Goal: Use online tool/utility

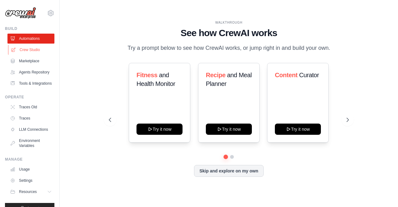
click at [26, 51] on link "Crew Studio" at bounding box center [31, 50] width 47 height 10
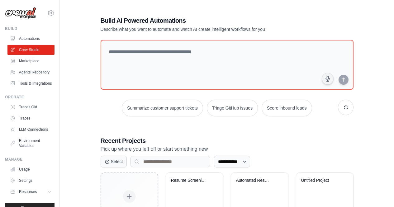
click at [170, 59] on textarea at bounding box center [226, 65] width 253 height 50
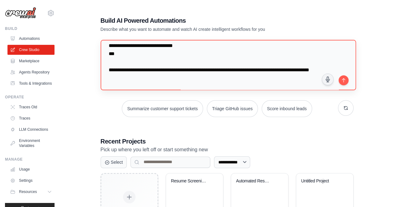
scroll to position [319, 0]
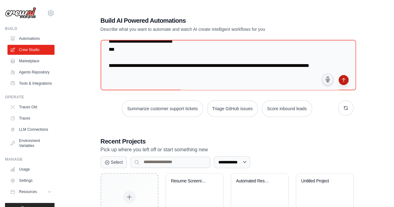
type textarea "**********"
click at [344, 80] on button "submit" at bounding box center [343, 80] width 10 height 10
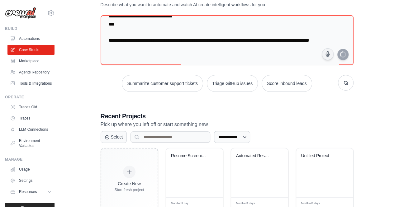
scroll to position [61, 0]
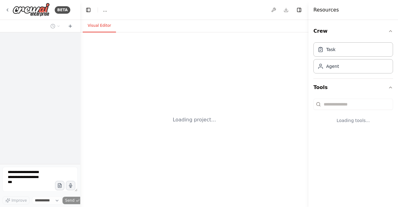
select select "****"
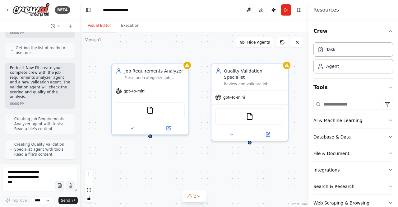
scroll to position [634, 0]
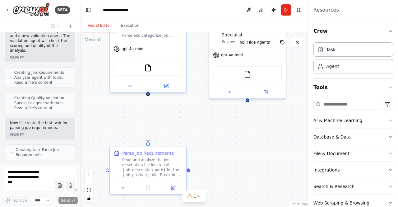
drag, startPoint x: 211, startPoint y: 171, endPoint x: 208, endPoint y: 132, distance: 39.9
click at [208, 132] on div ".deletable-edge-delete-btn { width: 20px; height: 20px; border: 0px solid #ffff…" at bounding box center [194, 119] width 228 height 175
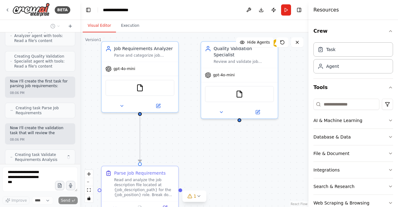
scroll to position [686, 0]
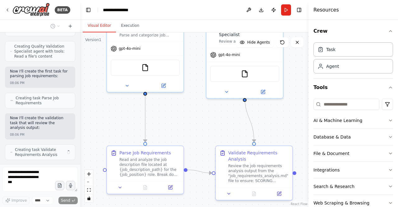
click at [249, 138] on div ".deletable-edge-delete-btn { width: 20px; height: 20px; border: 0px solid #ffff…" at bounding box center [194, 119] width 228 height 175
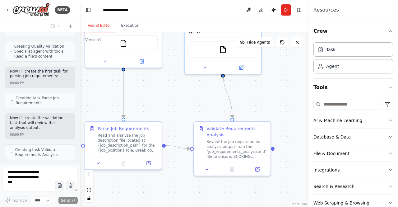
drag, startPoint x: 226, startPoint y: 133, endPoint x: 205, endPoint y: 109, distance: 32.6
click at [205, 109] on div ".deletable-edge-delete-btn { width: 20px; height: 20px; border: 0px solid #ffff…" at bounding box center [194, 119] width 228 height 175
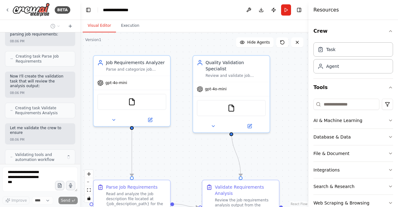
scroll to position [737, 0]
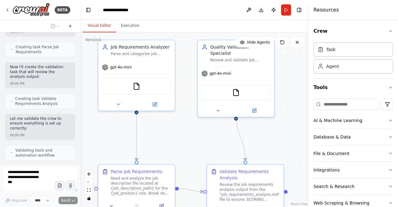
drag, startPoint x: 287, startPoint y: 116, endPoint x: 301, endPoint y: 159, distance: 44.9
click at [301, 159] on div ".deletable-edge-delete-btn { width: 20px; height: 20px; border: 0px solid #ffff…" at bounding box center [194, 119] width 228 height 175
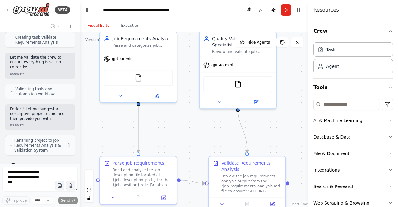
scroll to position [798, 0]
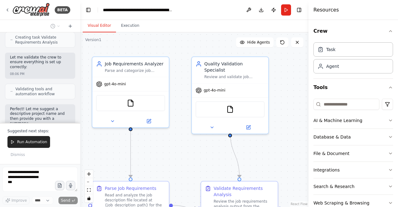
drag, startPoint x: 195, startPoint y: 153, endPoint x: 189, endPoint y: 170, distance: 17.8
click at [189, 170] on div ".deletable-edge-delete-btn { width: 20px; height: 20px; border: 0px solid #ffff…" at bounding box center [194, 119] width 228 height 175
click at [32, 172] on textarea at bounding box center [39, 179] width 75 height 25
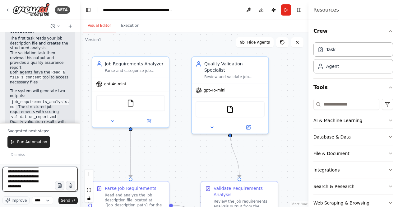
scroll to position [18, 0]
type textarea "**********"
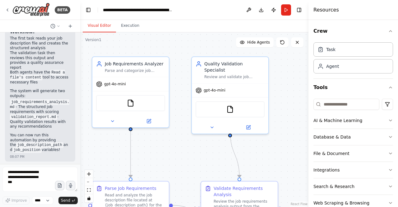
scroll to position [1108, 0]
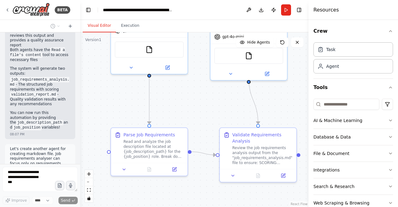
drag, startPoint x: 184, startPoint y: 173, endPoint x: 203, endPoint y: 120, distance: 56.7
click at [203, 120] on div ".deletable-edge-delete-btn { width: 20px; height: 20px; border: 0px solid #ffff…" at bounding box center [194, 119] width 228 height 175
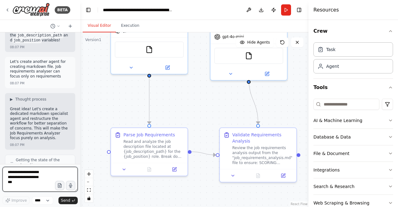
scroll to position [1200, 0]
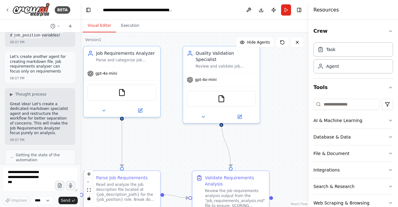
drag, startPoint x: 219, startPoint y: 102, endPoint x: 199, endPoint y: 139, distance: 42.1
click at [191, 147] on div ".deletable-edge-delete-btn { width: 20px; height: 20px; border: 0px solid #ffff…" at bounding box center [194, 119] width 228 height 175
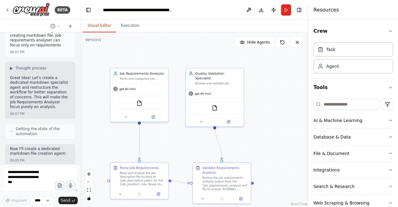
scroll to position [1257, 0]
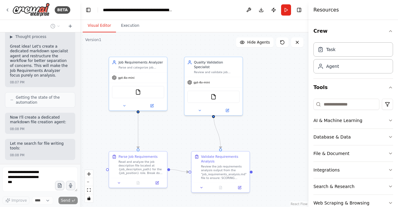
drag, startPoint x: 264, startPoint y: 139, endPoint x: 263, endPoint y: 128, distance: 11.3
click at [263, 128] on div ".deletable-edge-delete-btn { width: 20px; height: 20px; border: 0px solid #ffff…" at bounding box center [194, 119] width 228 height 175
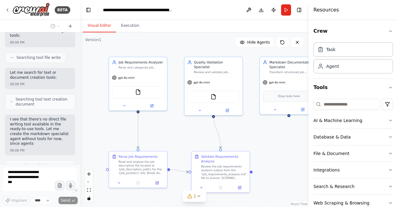
scroll to position [1385, 0]
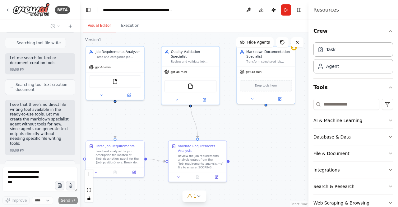
drag, startPoint x: 279, startPoint y: 142, endPoint x: 256, endPoint y: 131, distance: 25.3
click at [256, 131] on div ".deletable-edge-delete-btn { width: 20px; height: 20px; border: 0px solid #ffff…" at bounding box center [194, 119] width 228 height 175
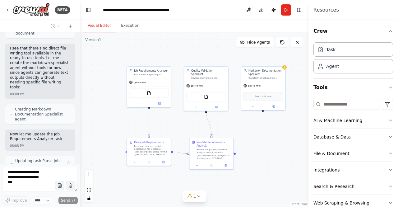
scroll to position [1441, 0]
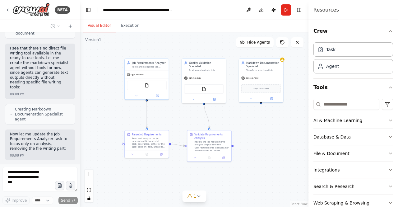
drag, startPoint x: 274, startPoint y: 135, endPoint x: 272, endPoint y: 127, distance: 8.1
click at [272, 127] on div ".deletable-edge-delete-btn { width: 20px; height: 20px; border: 0px solid #ffff…" at bounding box center [194, 119] width 228 height 175
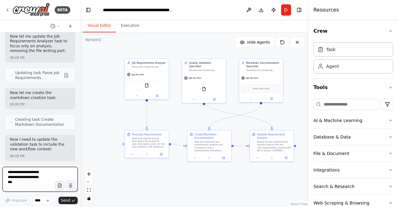
scroll to position [1585, 0]
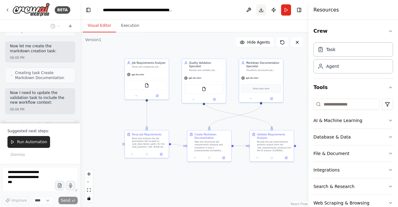
click at [263, 10] on button "Download" at bounding box center [261, 9] width 10 height 11
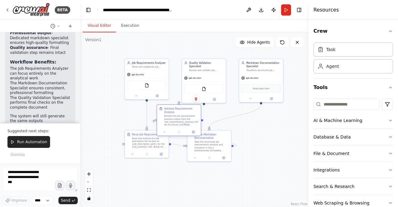
drag, startPoint x: 278, startPoint y: 144, endPoint x: 183, endPoint y: 117, distance: 98.6
click at [183, 117] on div "Review the job requirements analysis output from the "job_requirements_analysis…" at bounding box center [181, 121] width 35 height 12
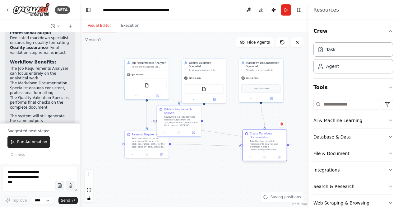
drag, startPoint x: 216, startPoint y: 148, endPoint x: 273, endPoint y: 149, distance: 56.6
click at [273, 149] on div "Take the structured job requirements analysis and transform it into a professio…" at bounding box center [267, 146] width 35 height 12
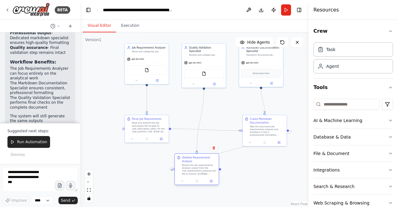
click at [195, 179] on div "Validate Requirements Analysis Review the job requirements analysis output from…" at bounding box center [197, 169] width 45 height 32
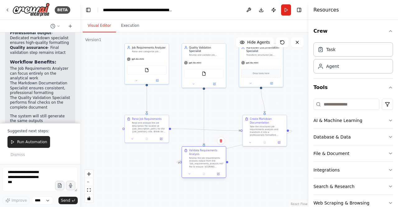
click at [202, 170] on div at bounding box center [204, 173] width 44 height 7
click at [113, 173] on div ".deletable-edge-delete-btn { width: 20px; height: 20px; border: 0px solid #ffff…" at bounding box center [194, 119] width 228 height 175
